Goal: Navigation & Orientation: Understand site structure

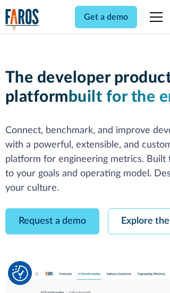
scroll to position [61, 0]
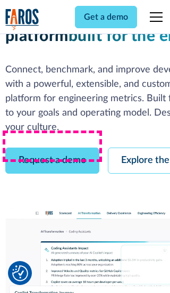
click at [52, 148] on link "Request a demo" at bounding box center [52, 161] width 94 height 26
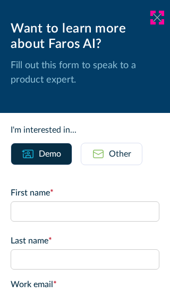
click at [158, 18] on icon at bounding box center [157, 17] width 9 height 8
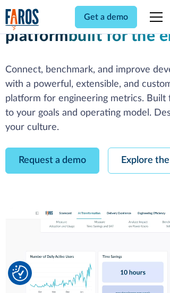
click at [139, 148] on link "Explore the platform" at bounding box center [164, 161] width 113 height 26
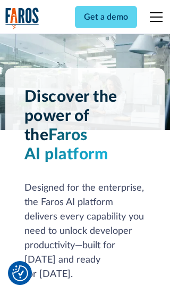
scroll to position [8000, 0]
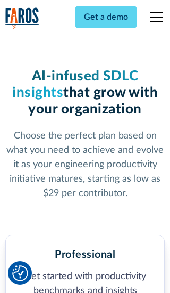
scroll to position [1651, 0]
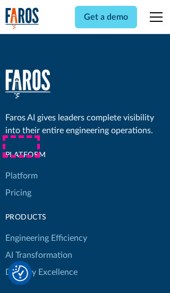
click at [21, 167] on link "Platform" at bounding box center [21, 175] width 32 height 17
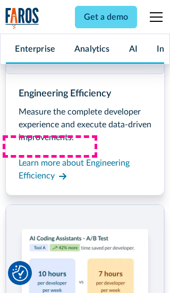
scroll to position [8342, 0]
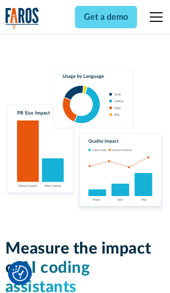
scroll to position [6584, 0]
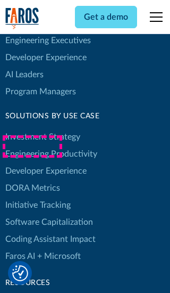
click at [32, 179] on link "DORA Metrics" at bounding box center [32, 187] width 55 height 17
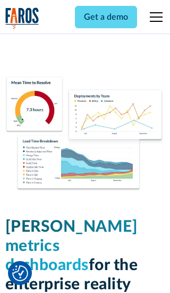
scroll to position [4663, 0]
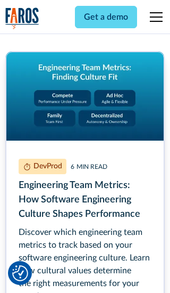
scroll to position [4805, 0]
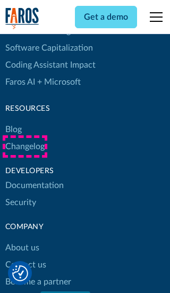
click at [24, 146] on link "Changelog" at bounding box center [24, 146] width 39 height 17
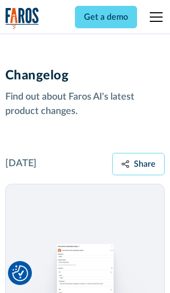
scroll to position [12864, 0]
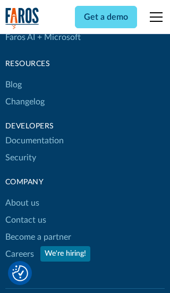
click at [22, 194] on link "About us" at bounding box center [22, 202] width 34 height 17
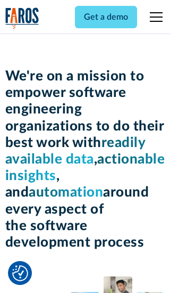
scroll to position [3673, 0]
